Goal: Task Accomplishment & Management: Manage account settings

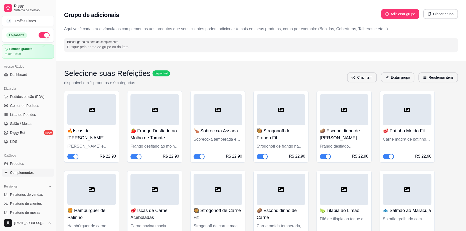
click at [103, 117] on div at bounding box center [91, 109] width 49 height 31
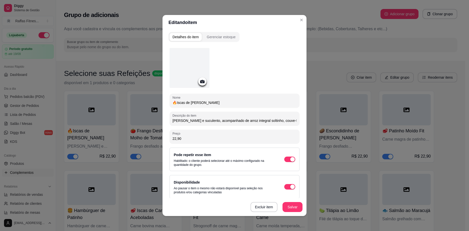
click at [202, 82] on icon at bounding box center [202, 81] width 4 height 3
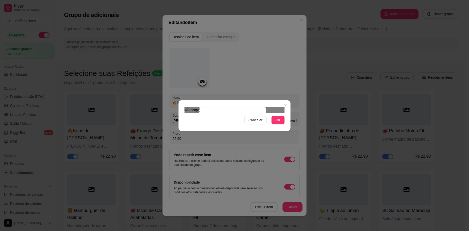
click at [231, 111] on div "Use the arrow keys to move the crop selection area" at bounding box center [232, 140] width 67 height 67
click at [277, 123] on span "OK" at bounding box center [278, 121] width 5 height 6
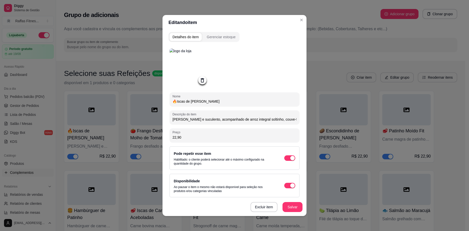
click at [189, 68] on img at bounding box center [190, 69] width 40 height 40
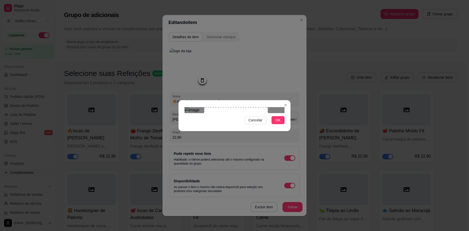
click at [203, 173] on div "Use the arrow keys to move the south west drag handle to change the crop select…" at bounding box center [203, 173] width 0 height 0
click at [227, 120] on div "Use the arrow keys to move the crop selection area" at bounding box center [232, 139] width 64 height 64
click at [193, 126] on div "Cancelar OK" at bounding box center [235, 115] width 112 height 21
click at [202, 112] on div "Use the arrow keys to move the crop selection area" at bounding box center [233, 143] width 62 height 62
click at [229, 113] on div "Use the arrow keys to move the crop selection area" at bounding box center [231, 143] width 62 height 62
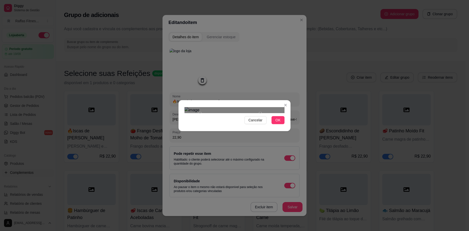
click at [261, 107] on div at bounding box center [235, 110] width 100 height 6
click at [244, 114] on div "Use the arrow keys to move the crop selection area" at bounding box center [233, 144] width 61 height 61
click at [279, 123] on span "OK" at bounding box center [278, 121] width 5 height 6
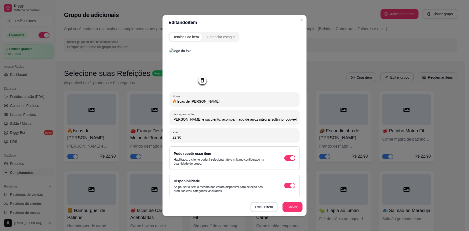
click at [191, 71] on img at bounding box center [190, 69] width 40 height 40
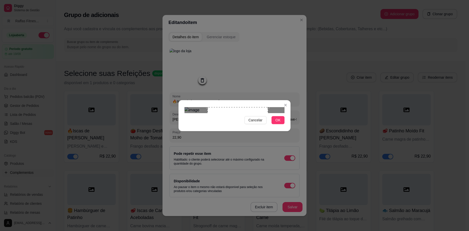
click at [207, 113] on div at bounding box center [235, 110] width 100 height 6
click at [226, 114] on div "Use the arrow keys to move the crop selection area" at bounding box center [229, 138] width 61 height 61
click at [205, 107] on div at bounding box center [235, 110] width 100 height 6
click at [233, 112] on div "Use the arrow keys to move the crop selection area" at bounding box center [233, 139] width 55 height 55
click at [283, 124] on button "OK" at bounding box center [278, 120] width 13 height 8
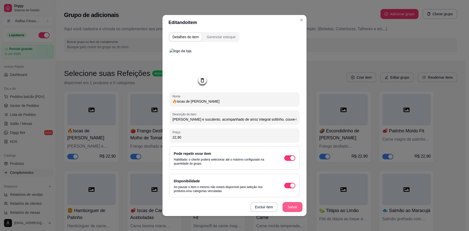
click at [289, 210] on button "Salvar" at bounding box center [293, 207] width 20 height 10
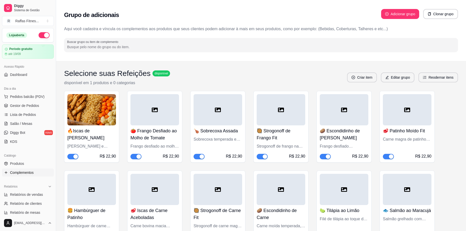
click at [160, 133] on h4 "🍅 Frango Desfiado ao Molho de Tomate" at bounding box center [154, 135] width 49 height 14
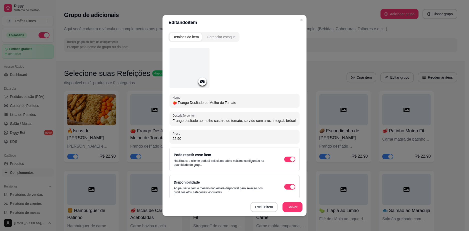
scroll to position [0, 34]
drag, startPoint x: 171, startPoint y: 121, endPoint x: 293, endPoint y: 120, distance: 122.1
click at [293, 120] on div "Descrição do item Frango desfiado ao molho caseiro de tomate, servido com arroz…" at bounding box center [235, 119] width 130 height 14
click at [204, 79] on div at bounding box center [190, 68] width 40 height 40
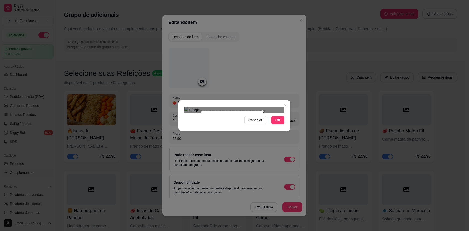
click at [265, 110] on div "Use the arrow keys to move the north east drag handle to change the crop select…" at bounding box center [265, 110] width 0 height 0
click at [205, 137] on div "Use the arrow keys to move the crop selection area" at bounding box center [234, 140] width 59 height 59
click at [227, 121] on div "Use the arrow keys to move the crop selection area" at bounding box center [229, 140] width 59 height 59
click at [276, 124] on button "OK" at bounding box center [278, 120] width 13 height 8
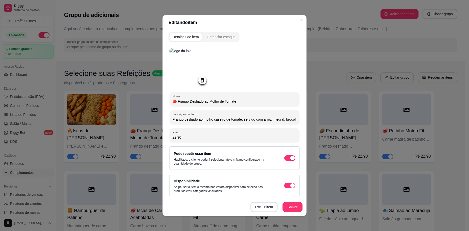
click at [194, 67] on img at bounding box center [190, 69] width 40 height 40
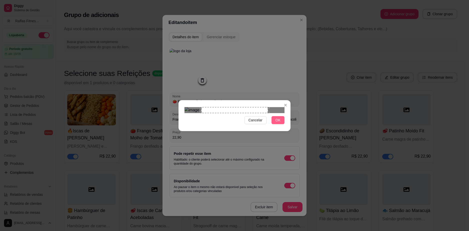
click at [275, 124] on button "OK" at bounding box center [278, 120] width 13 height 8
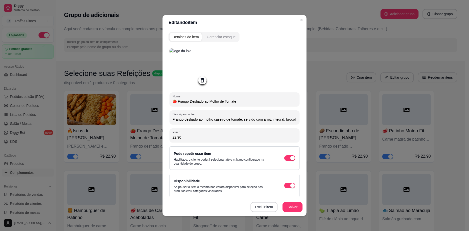
click at [184, 71] on img at bounding box center [190, 69] width 40 height 40
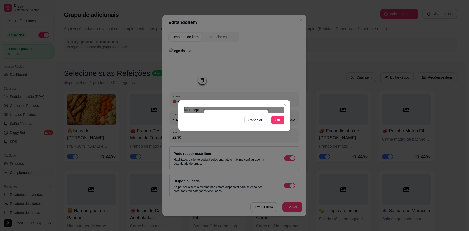
click at [204, 110] on div "Use the arrow keys to move the crop selection area" at bounding box center [236, 142] width 64 height 64
click at [263, 113] on div at bounding box center [235, 110] width 100 height 6
click at [238, 117] on div "Use the arrow keys to move the crop selection area" at bounding box center [234, 140] width 58 height 58
click at [281, 124] on button "OK" at bounding box center [278, 120] width 13 height 8
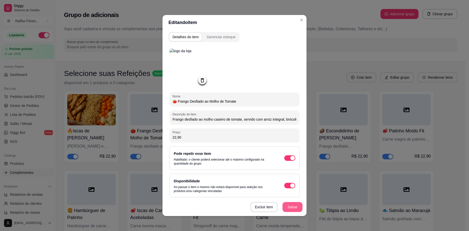
click at [294, 210] on button "Salvar" at bounding box center [293, 207] width 20 height 10
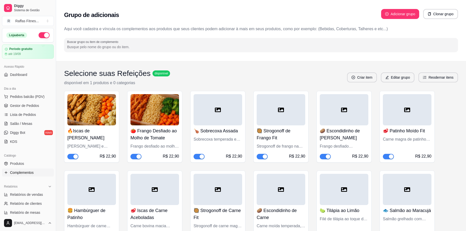
click at [209, 130] on h4 "🍗 Sobrecoxa Assada" at bounding box center [217, 131] width 49 height 7
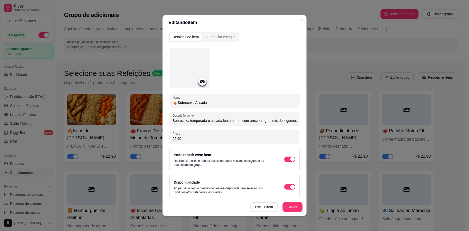
drag, startPoint x: 170, startPoint y: 120, endPoint x: 273, endPoint y: 120, distance: 103.6
click at [273, 120] on div "Descrição do item Sobrecoxa temperada e assada lentamente, com arroz integral, …" at bounding box center [235, 119] width 130 height 14
drag, startPoint x: 172, startPoint y: 120, endPoint x: 310, endPoint y: 121, distance: 138.3
click at [310, 121] on div "Editando item Detalhes do item Gerenciar estoque Nome 🍗 Sobrecoxa Assada Descri…" at bounding box center [234, 115] width 469 height 231
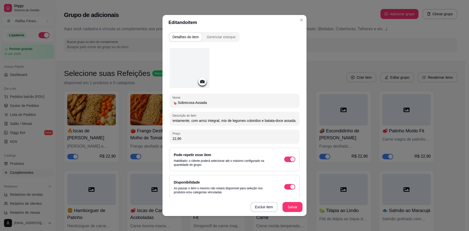
click at [238, 110] on div "Nome 🍗 Sobrecoxa Assada Descrição do item Sobrecoxa temperada e assada lentamen…" at bounding box center [235, 123] width 130 height 151
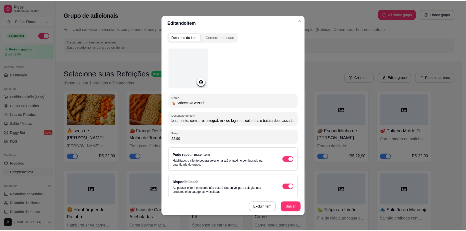
scroll to position [0, 0]
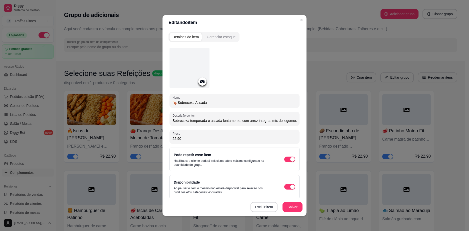
click at [200, 82] on icon at bounding box center [202, 81] width 4 height 3
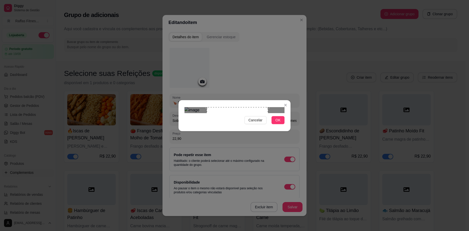
click at [206, 170] on div "Use the arrow keys to move the south west drag handle to change the crop select…" at bounding box center [206, 170] width 0 height 0
click at [244, 110] on div "Use the arrow keys to move the crop selection area" at bounding box center [232, 140] width 61 height 61
click at [281, 124] on button "OK" at bounding box center [278, 120] width 13 height 8
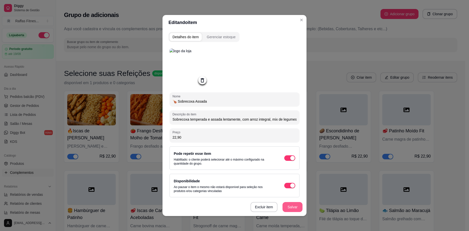
click at [294, 205] on button "Salvar" at bounding box center [293, 207] width 20 height 10
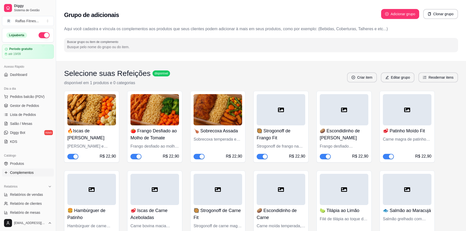
click at [217, 113] on img at bounding box center [217, 109] width 49 height 31
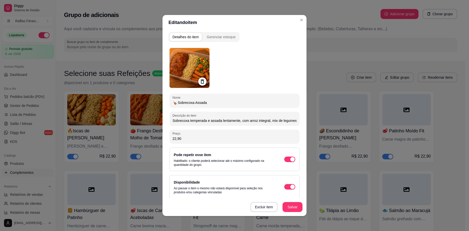
click at [192, 70] on img at bounding box center [190, 68] width 40 height 40
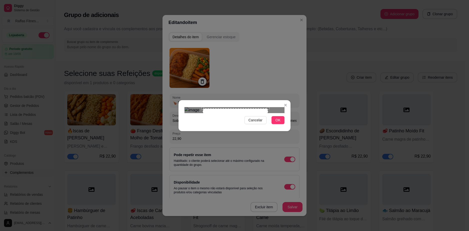
click at [202, 107] on div "Use the arrow keys to move the north west drag handle to change the crop select…" at bounding box center [202, 107] width 0 height 0
click at [205, 113] on div at bounding box center [235, 110] width 100 height 6
click at [218, 122] on div "Use the arrow keys to move the crop selection area" at bounding box center [231, 141] width 63 height 63
click at [281, 124] on button "OK" at bounding box center [278, 120] width 13 height 8
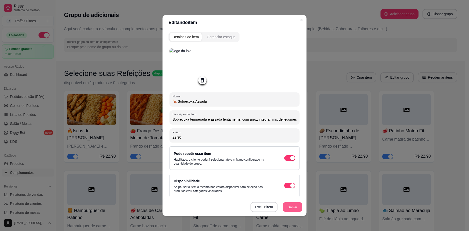
click at [288, 211] on button "Salvar" at bounding box center [293, 208] width 20 height 10
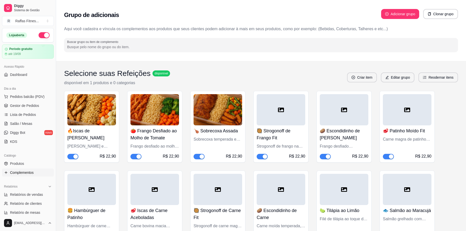
click at [290, 108] on div at bounding box center [280, 109] width 49 height 31
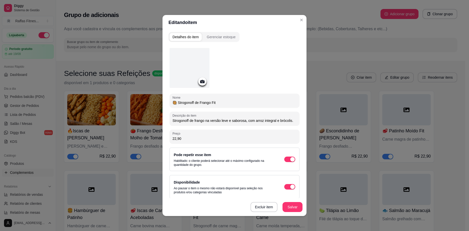
drag, startPoint x: 171, startPoint y: 121, endPoint x: 304, endPoint y: 118, distance: 132.9
click at [304, 118] on div "Detalhes do item Gerenciar estoque Nome 🥘 Strogonoff de Frango Fit Descrição do…" at bounding box center [235, 123] width 144 height 186
click at [201, 78] on div at bounding box center [202, 82] width 8 height 8
click at [200, 83] on icon at bounding box center [202, 81] width 4 height 3
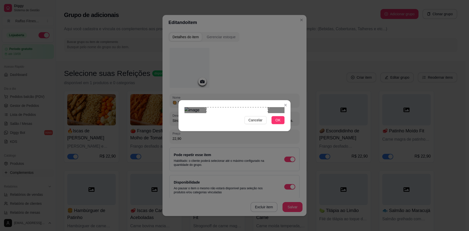
click at [205, 170] on div "Use the arrow keys to move the south west drag handle to change the crop select…" at bounding box center [205, 170] width 0 height 0
click at [237, 109] on div "Use the arrow keys to move the crop selection area" at bounding box center [231, 140] width 62 height 62
click at [250, 110] on div "Use the arrow keys to move the crop selection area" at bounding box center [230, 141] width 62 height 62
click at [280, 123] on span "OK" at bounding box center [278, 121] width 5 height 6
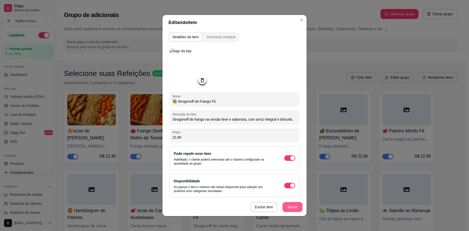
click at [289, 208] on button "Salvar" at bounding box center [293, 207] width 20 height 10
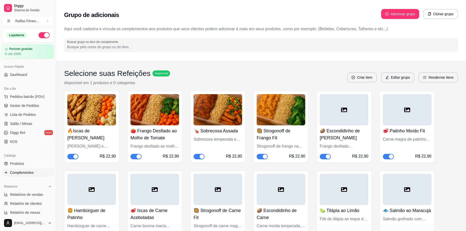
click at [151, 109] on img at bounding box center [154, 109] width 49 height 31
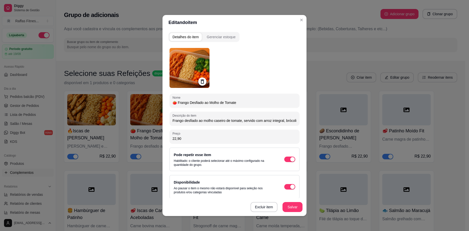
click at [187, 69] on img at bounding box center [190, 68] width 40 height 40
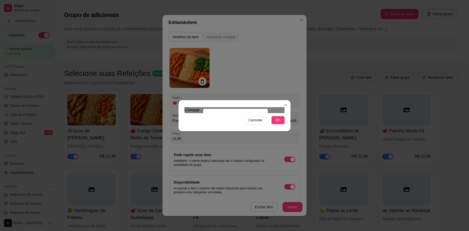
click at [203, 107] on div at bounding box center [235, 110] width 100 height 6
click at [205, 138] on div "Use the arrow keys to move the crop selection area" at bounding box center [236, 140] width 63 height 63
click at [223, 129] on div "Use the arrow keys to move the crop selection area" at bounding box center [232, 142] width 63 height 63
click at [281, 124] on button "OK" at bounding box center [278, 120] width 13 height 8
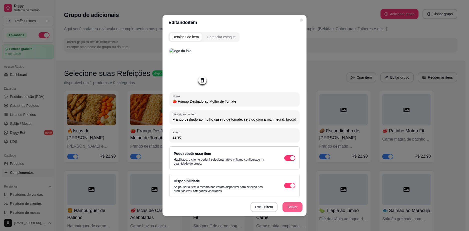
click at [293, 208] on button "Salvar" at bounding box center [293, 207] width 20 height 10
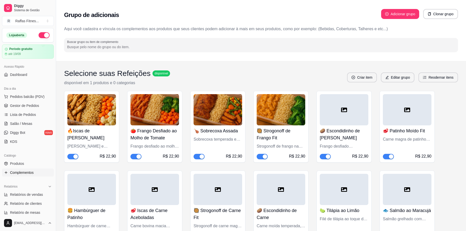
click at [94, 109] on img at bounding box center [91, 109] width 49 height 31
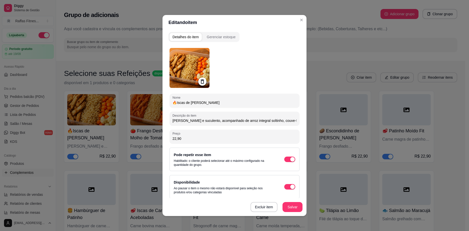
click at [186, 71] on img at bounding box center [190, 68] width 40 height 40
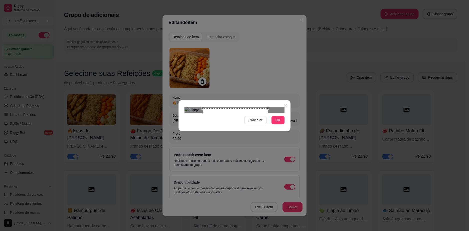
click at [202, 107] on div at bounding box center [235, 110] width 100 height 6
click at [204, 138] on div "Use the arrow keys to move the crop selection area" at bounding box center [236, 141] width 64 height 64
click at [220, 118] on div "Use the arrow keys to move the crop selection area" at bounding box center [232, 142] width 64 height 64
click at [276, 124] on button "OK" at bounding box center [278, 120] width 13 height 8
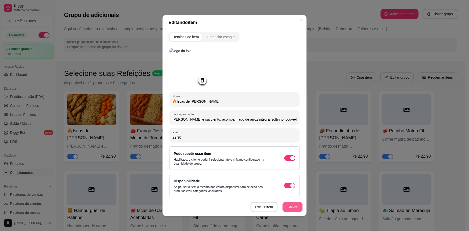
click at [295, 209] on button "Salvar" at bounding box center [293, 207] width 20 height 10
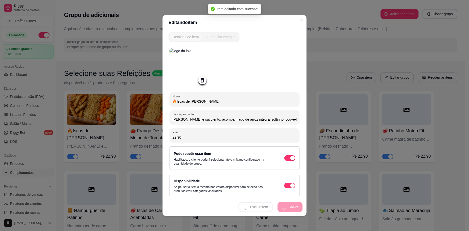
click at [186, 65] on img at bounding box center [190, 69] width 40 height 40
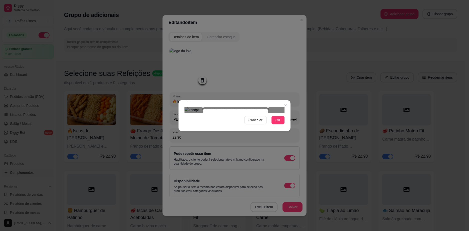
click at [203, 107] on div at bounding box center [235, 110] width 100 height 6
click at [204, 173] on div "Use the arrow keys to move the south west drag handle to change the crop select…" at bounding box center [204, 173] width 0 height 0
click at [223, 119] on div "Use the arrow keys to move the crop selection area" at bounding box center [231, 142] width 63 height 63
click at [277, 123] on span "OK" at bounding box center [278, 121] width 5 height 6
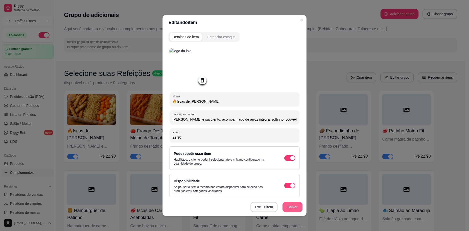
click at [288, 211] on button "Salvar" at bounding box center [293, 207] width 20 height 10
click at [189, 72] on img at bounding box center [190, 69] width 40 height 40
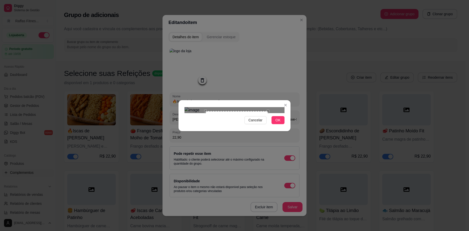
click at [206, 111] on div "Use the arrow keys to move the crop selection area" at bounding box center [237, 142] width 63 height 63
click at [219, 110] on div "Use the arrow keys to move the crop selection area" at bounding box center [230, 141] width 63 height 63
click at [282, 124] on button "OK" at bounding box center [278, 120] width 13 height 8
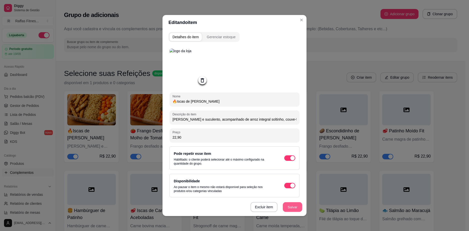
click at [290, 208] on button "Salvar" at bounding box center [293, 208] width 20 height 10
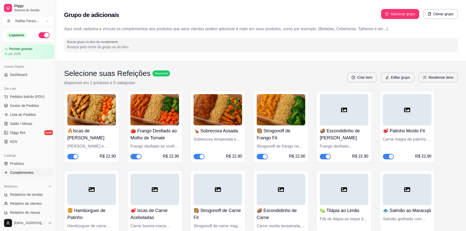
click at [97, 110] on img at bounding box center [91, 109] width 49 height 31
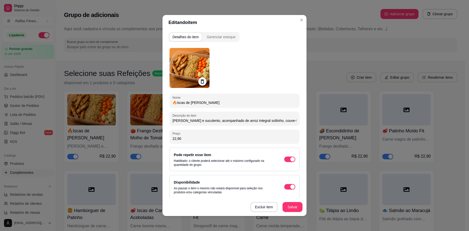
click at [187, 63] on img at bounding box center [190, 68] width 40 height 40
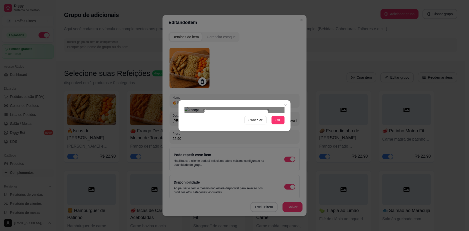
click at [204, 110] on div "Use the arrow keys to move the crop selection area" at bounding box center [236, 142] width 64 height 64
click at [207, 113] on div at bounding box center [235, 110] width 100 height 6
click at [231, 125] on div "Use the arrow keys to move the crop selection area" at bounding box center [230, 142] width 60 height 60
click at [275, 124] on button "OK" at bounding box center [278, 120] width 13 height 8
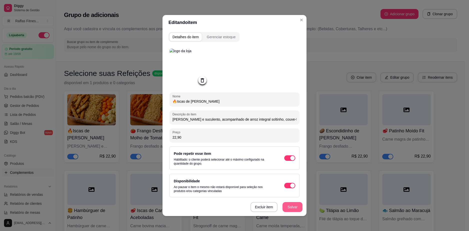
click at [288, 208] on button "Salvar" at bounding box center [293, 207] width 20 height 10
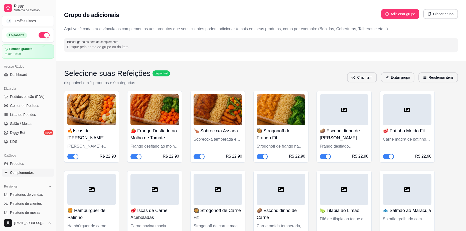
click at [336, 114] on div at bounding box center [343, 109] width 49 height 31
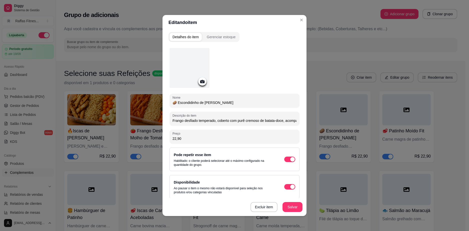
scroll to position [0, 42]
drag, startPoint x: 172, startPoint y: 121, endPoint x: 302, endPoint y: 122, distance: 130.3
click at [302, 122] on div "Detalhes do item Gerenciar estoque Nome 🥔 Escondidinho de Frango Descrição do i…" at bounding box center [235, 123] width 144 height 186
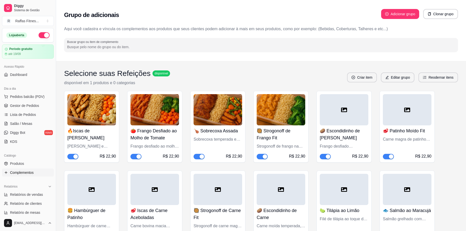
click at [339, 106] on div at bounding box center [343, 109] width 49 height 31
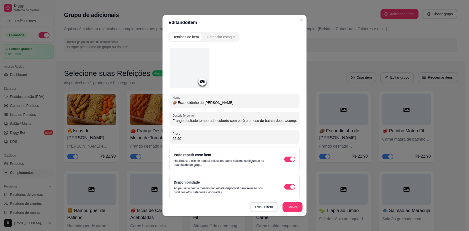
click at [194, 72] on div at bounding box center [190, 68] width 40 height 40
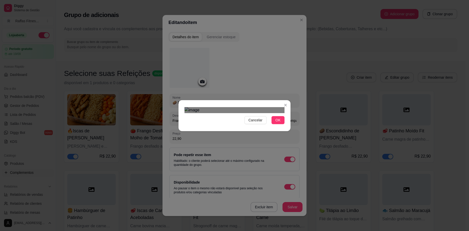
click at [244, 134] on div "Use the arrow keys to move the crop selection area" at bounding box center [234, 179] width 90 height 90
